Goal: Information Seeking & Learning: Compare options

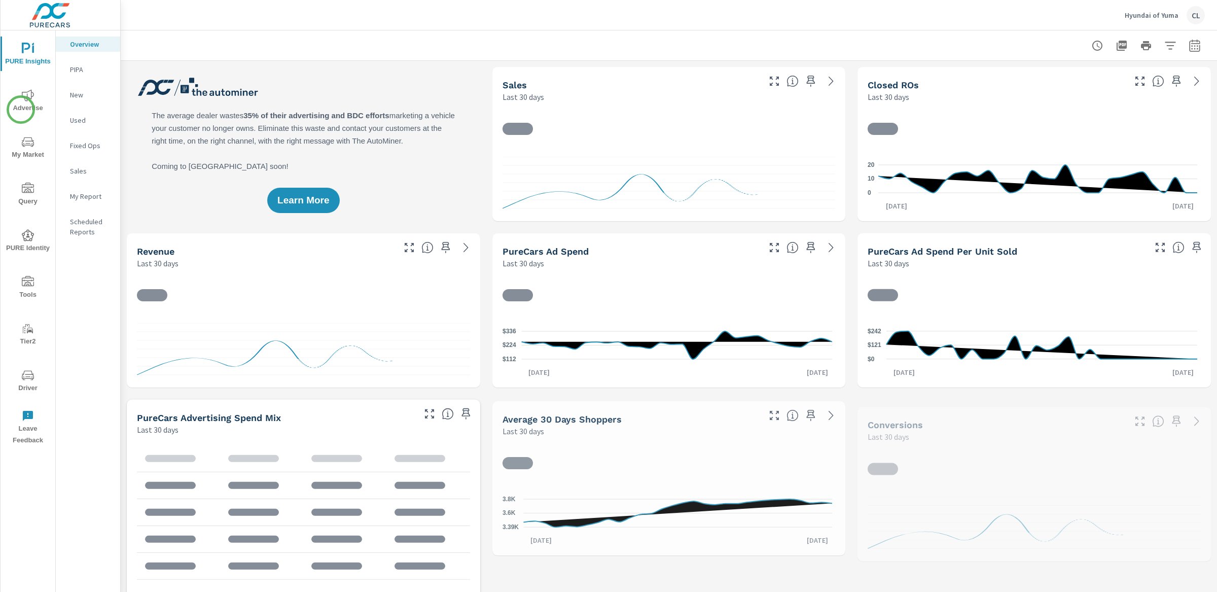
click at [21, 108] on span "Advertise" at bounding box center [28, 101] width 49 height 25
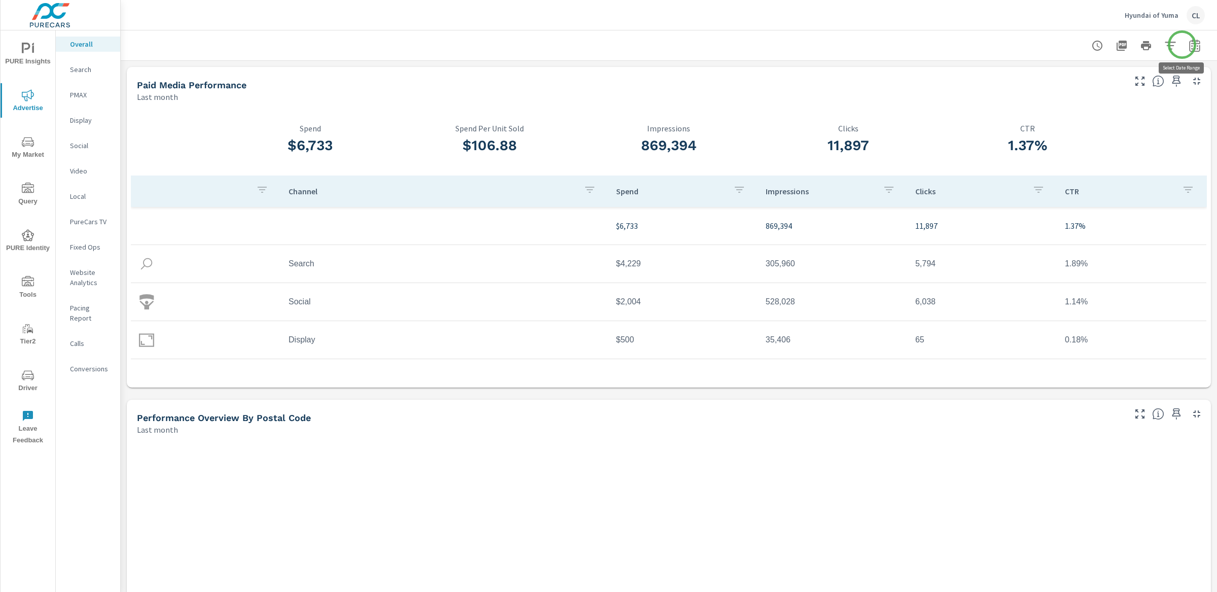
click at [1065, 45] on icon "button" at bounding box center [1195, 46] width 12 height 12
select select "Last month"
click at [1065, 115] on p "+ Add comparison" at bounding box center [1114, 114] width 130 height 12
select select "Previous period"
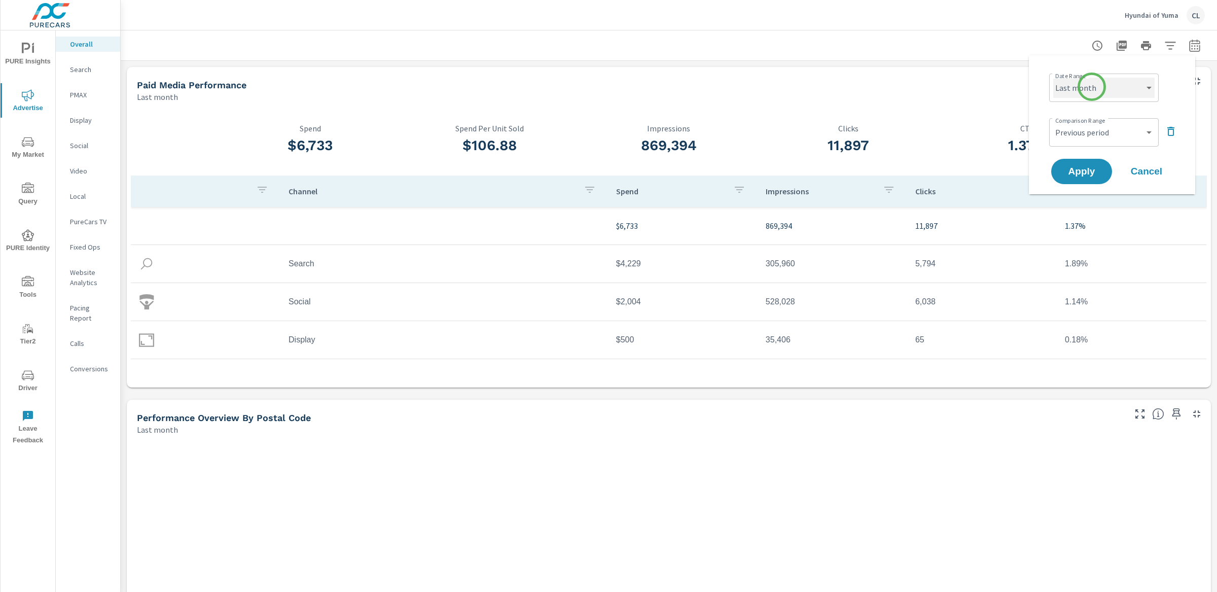
click at [1065, 84] on select "Custom [DATE] Last week Last 7 days Last 14 days Last 30 days Last 45 days Last…" at bounding box center [1104, 88] width 101 height 20
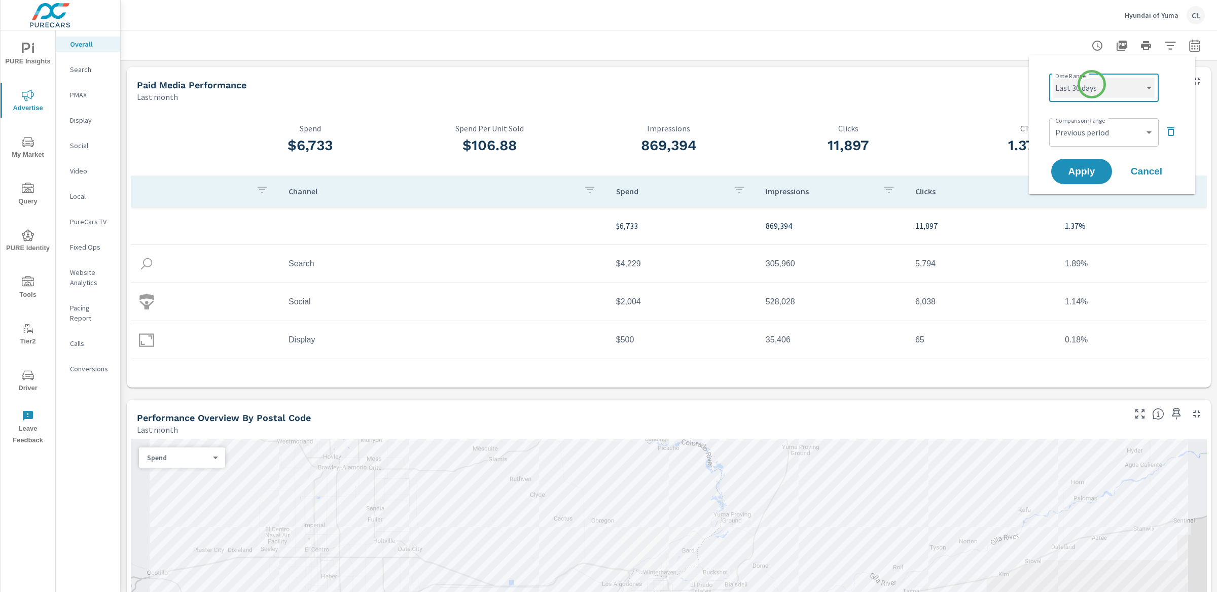
click at [1054, 78] on select "Custom [DATE] Last week Last 7 days Last 14 days Last 30 days Last 45 days Last…" at bounding box center [1104, 88] width 101 height 20
select select "Last 30 days"
click at [1065, 167] on span "Apply" at bounding box center [1082, 172] width 42 height 10
